Goal: Find specific page/section: Find specific page/section

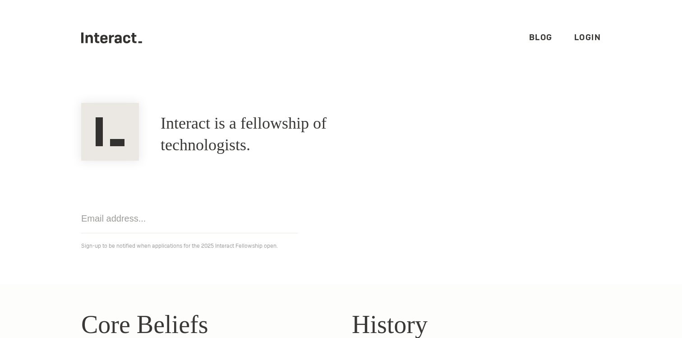
click at [589, 30] on ul ".cls-1{fill:#33312f;} interact-brand-logotype-black Blog Login" at bounding box center [341, 38] width 520 height 76
click at [587, 38] on link "Login" at bounding box center [588, 37] width 27 height 10
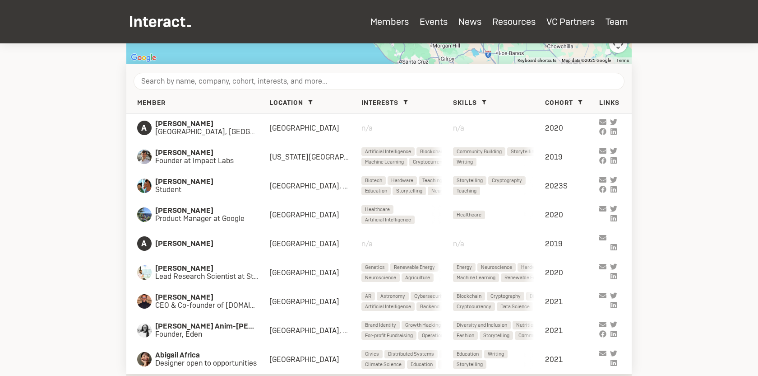
scroll to position [356, 0]
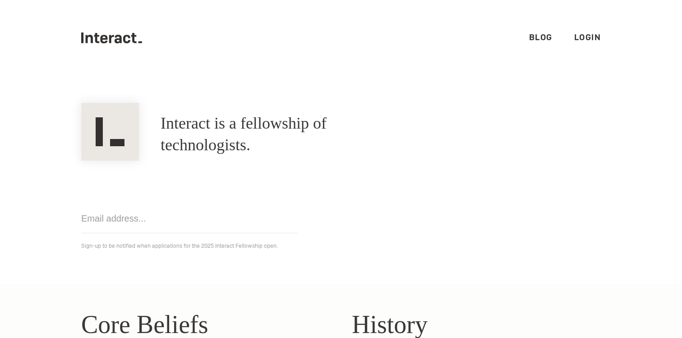
click at [575, 41] on link "Login" at bounding box center [588, 37] width 27 height 10
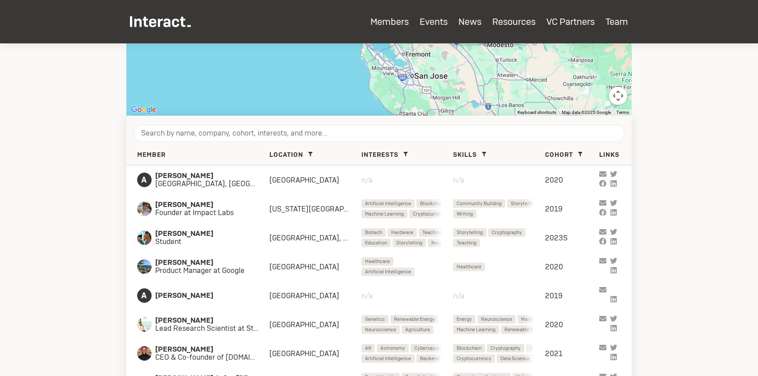
scroll to position [314, 0]
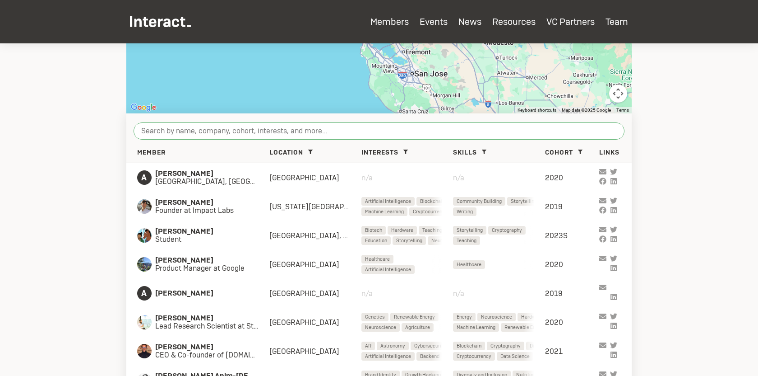
click at [257, 129] on input "search" at bounding box center [379, 130] width 491 height 17
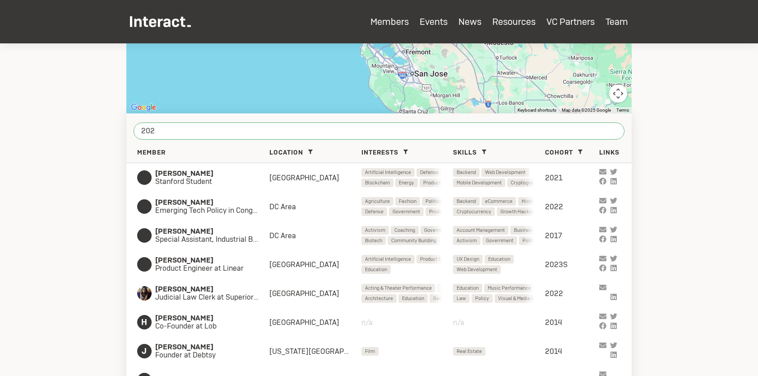
type input "2022"
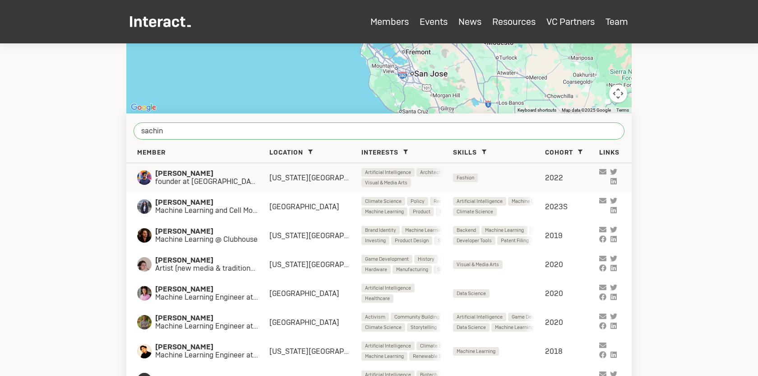
type input "sachin"
click at [187, 187] on div "[PERSON_NAME] founder at mdla [US_STATE] City Artificial Intelligence Architect…" at bounding box center [379, 177] width 506 height 29
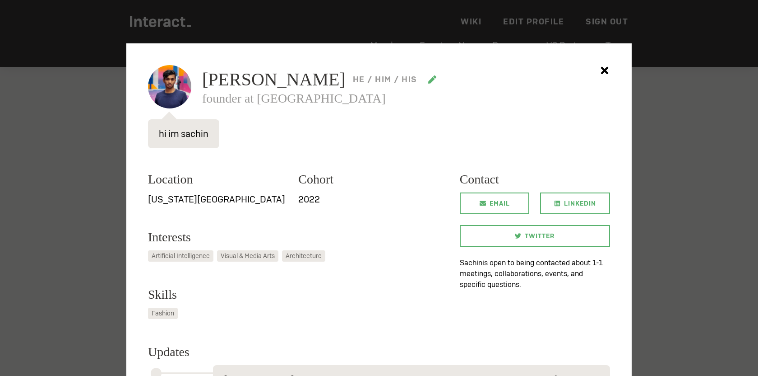
scroll to position [148, 0]
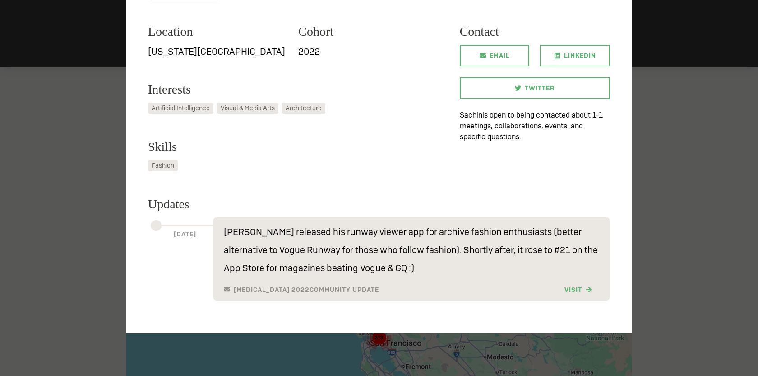
click at [736, 87] on div at bounding box center [379, 188] width 758 height 376
